Goal: Navigation & Orientation: Understand site structure

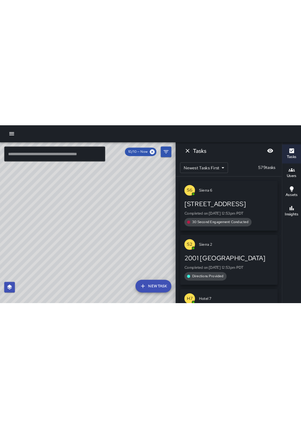
scroll to position [0, 172]
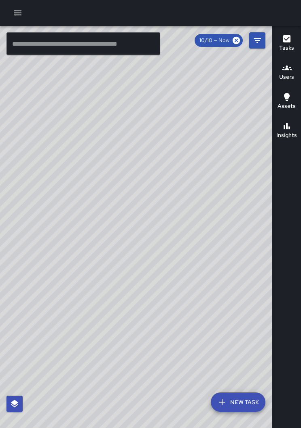
click at [149, 268] on div "© Mapbox © OpenStreetMap Improve this map" at bounding box center [135, 233] width 271 height 414
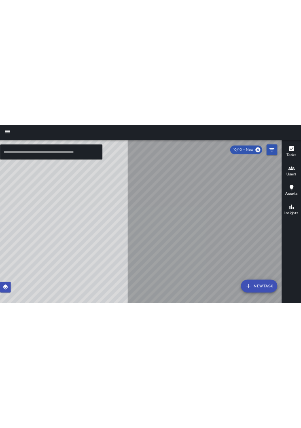
scroll to position [0, 0]
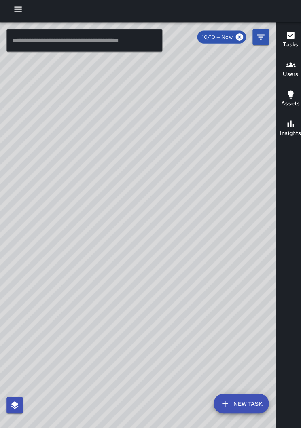
click at [185, 307] on div "© Mapbox © OpenStreetMap Improve this map" at bounding box center [135, 233] width 271 height 414
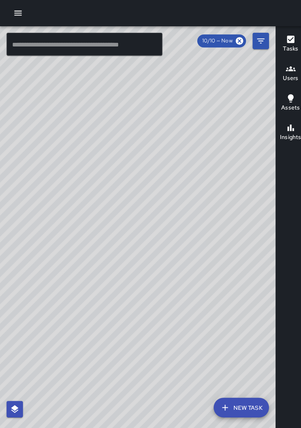
scroll to position [4, 0]
click at [170, 418] on div "© Mapbox © OpenStreetMap Improve this map" at bounding box center [135, 233] width 271 height 414
click at [151, 418] on div "© Mapbox © OpenStreetMap Improve this map" at bounding box center [135, 233] width 271 height 414
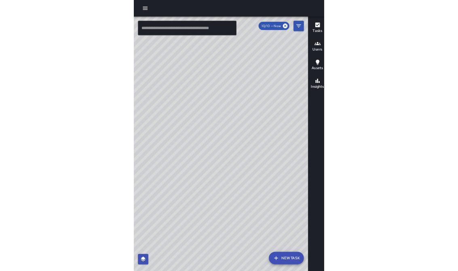
scroll to position [13, 0]
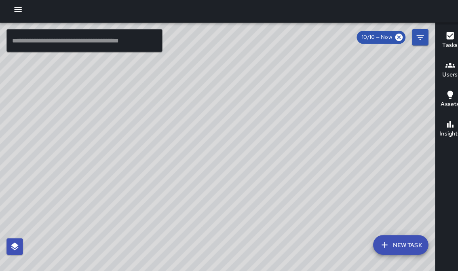
click at [300, 4] on div at bounding box center [229, 13] width 458 height 26
click at [300, 118] on div "© Mapbox © OpenStreetMap Improve this map" at bounding box center [214, 154] width 429 height 257
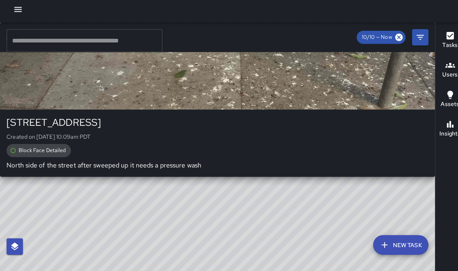
click at [300, 185] on div "© Mapbox © OpenStreetMap Improve this map E2 Echo [STREET_ADDRESS] Created on […" at bounding box center [214, 154] width 429 height 257
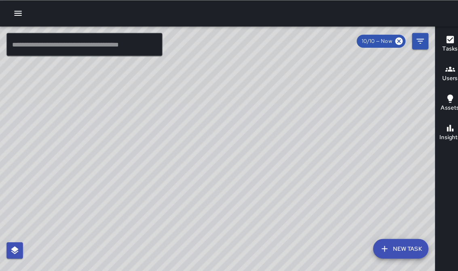
scroll to position [1, 0]
click at [300, 21] on div at bounding box center [229, 13] width 458 height 26
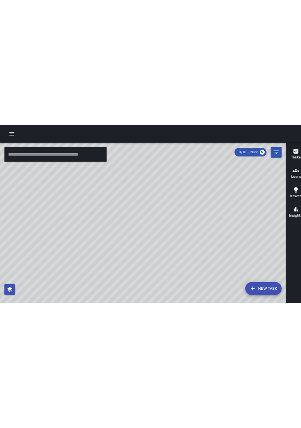
scroll to position [0, 0]
